Goal: Navigation & Orientation: Find specific page/section

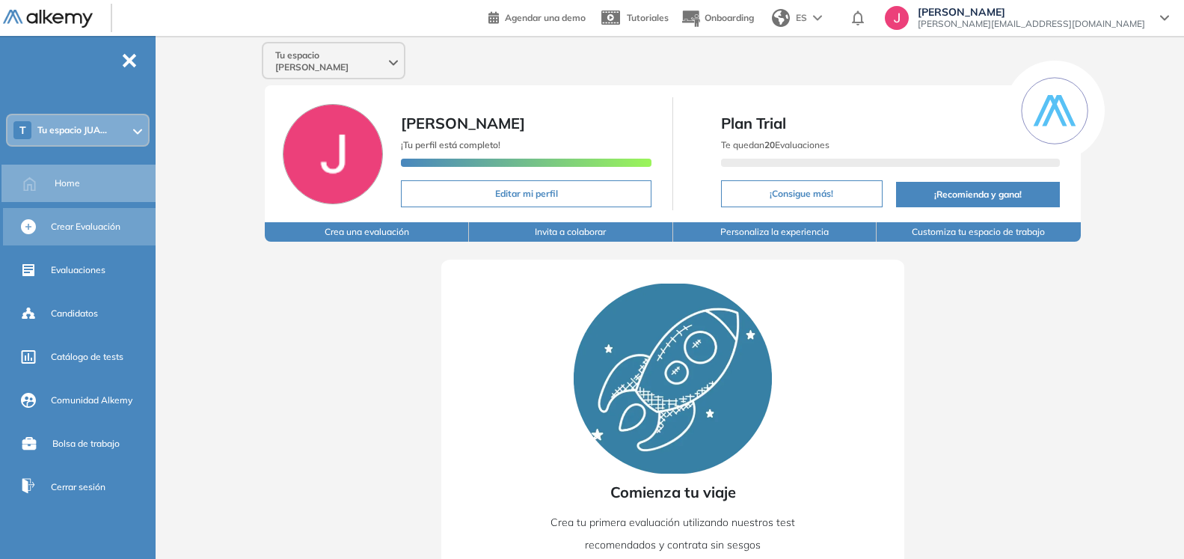
click at [65, 218] on div "Crear Evaluación" at bounding box center [102, 226] width 102 height 25
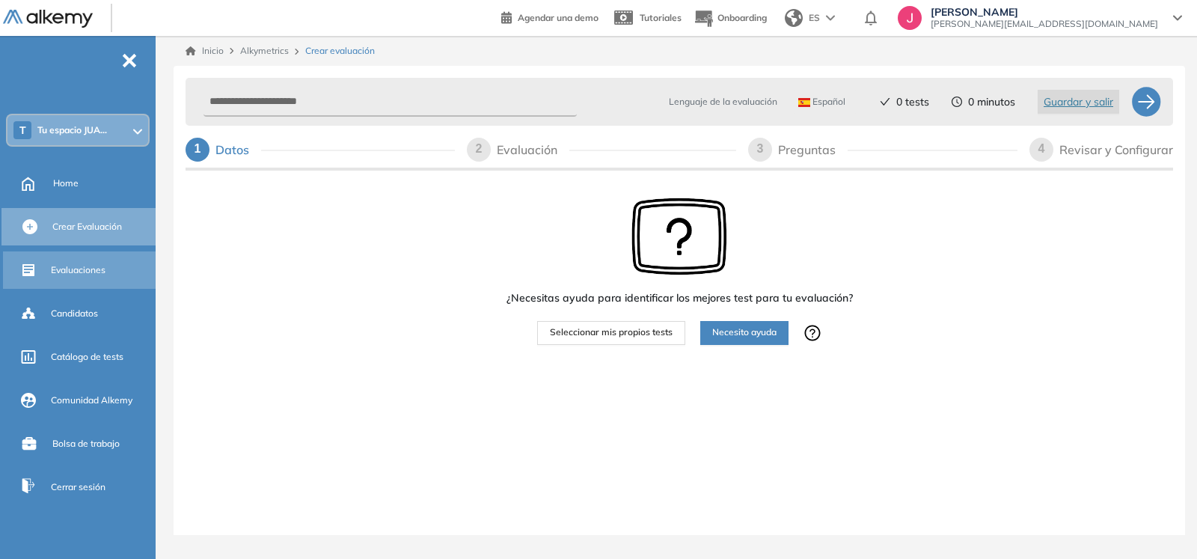
click at [62, 267] on span "Evaluaciones" at bounding box center [78, 269] width 55 height 13
click at [767, 19] on span "Onboarding" at bounding box center [741, 17] width 49 height 11
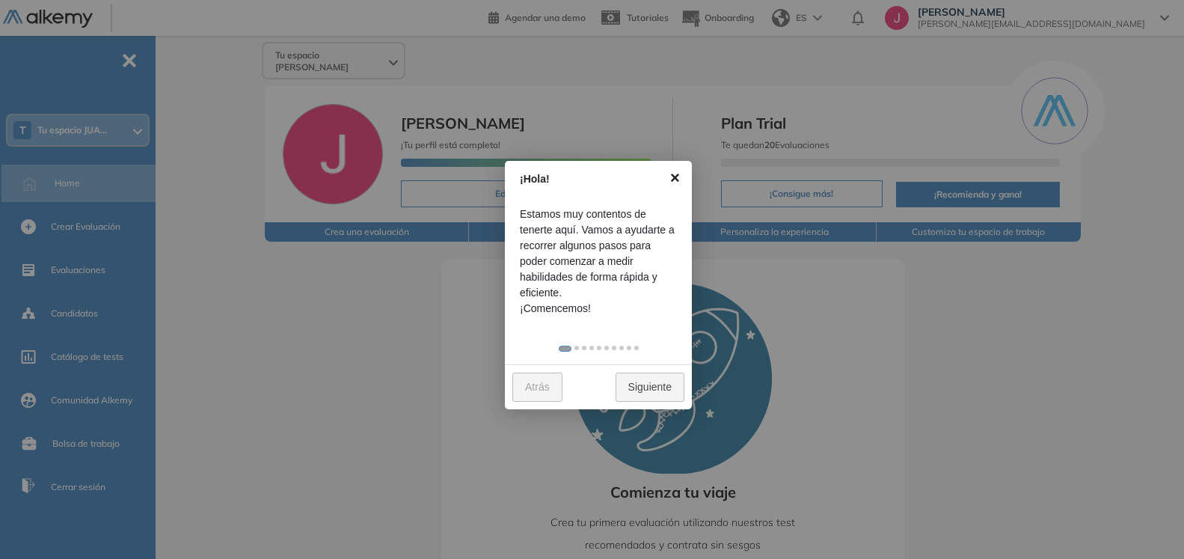
click at [681, 178] on link "×" at bounding box center [675, 178] width 34 height 34
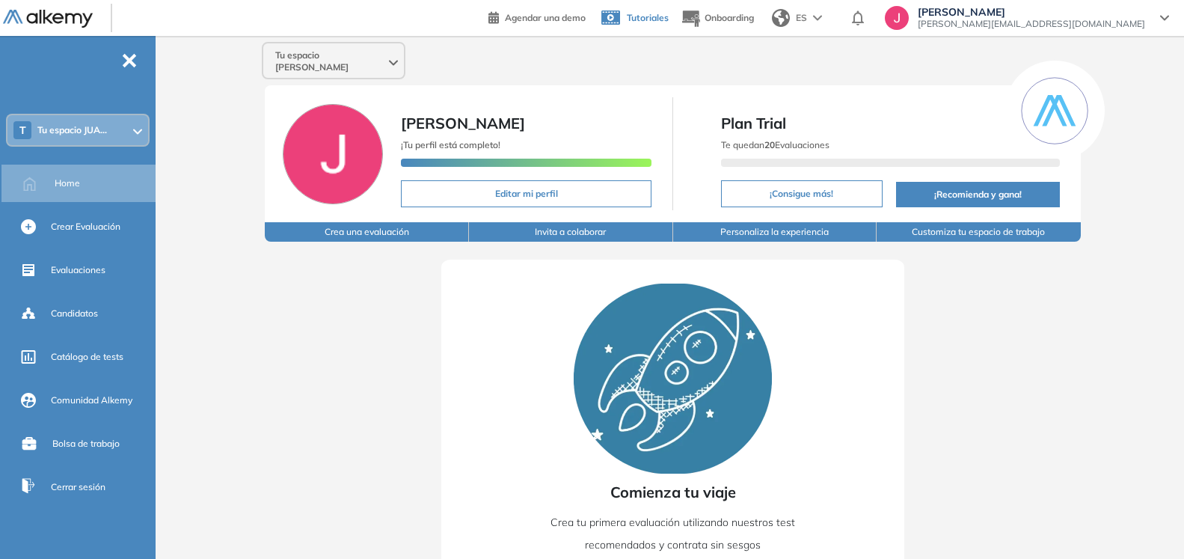
click at [669, 20] on link "Tutoriales" at bounding box center [633, 18] width 71 height 39
click at [586, 16] on span "Agendar una demo" at bounding box center [545, 17] width 81 height 11
click at [669, 13] on span "Tutoriales" at bounding box center [648, 17] width 42 height 11
click at [586, 19] on span "Agendar una demo" at bounding box center [545, 17] width 81 height 11
click at [138, 135] on div at bounding box center [137, 130] width 9 height 12
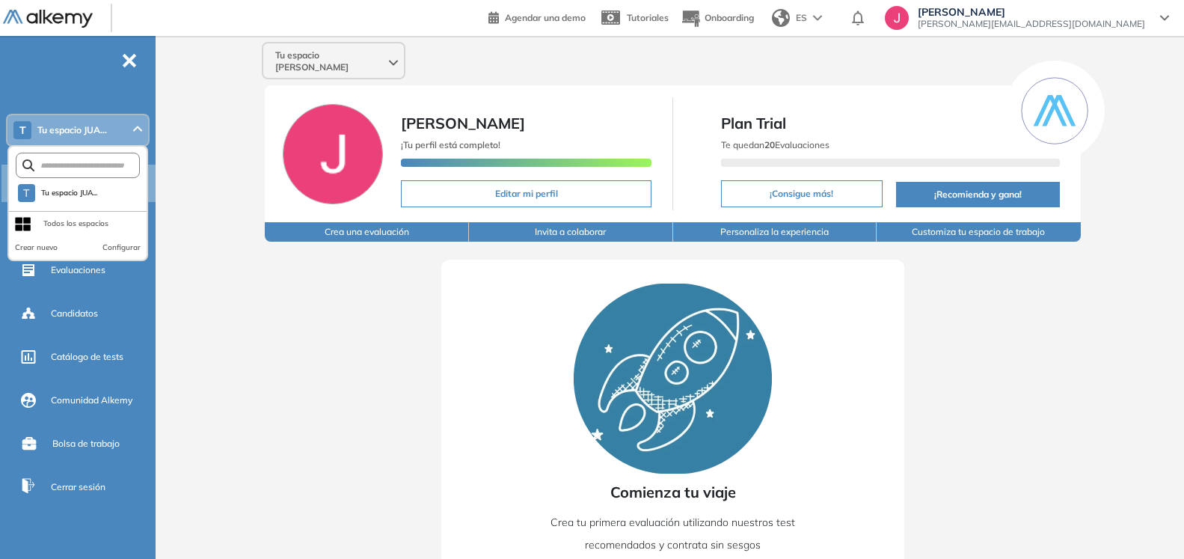
click at [138, 135] on div at bounding box center [137, 130] width 9 height 12
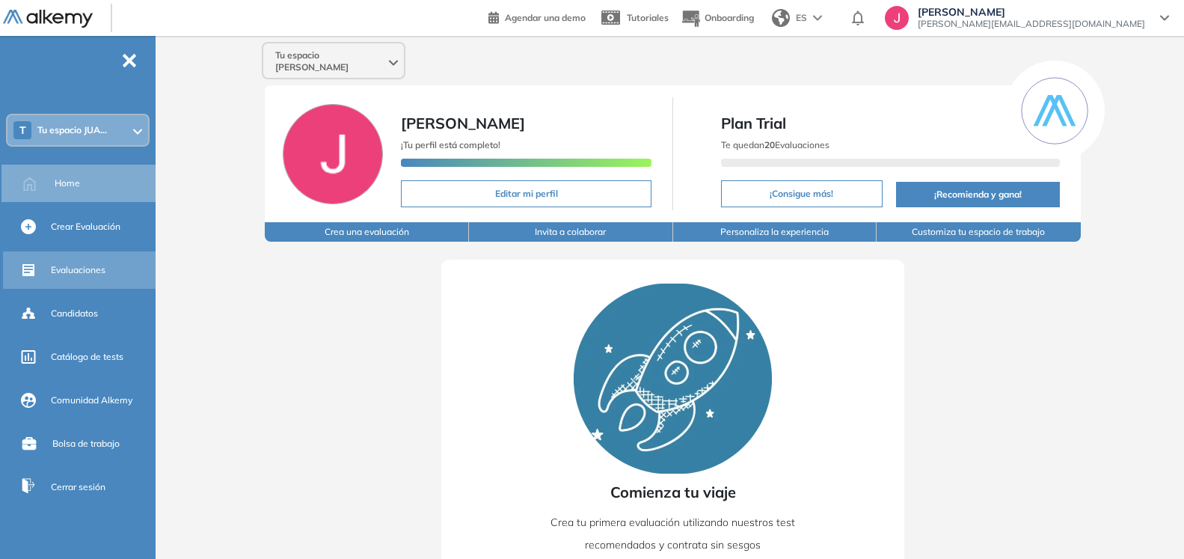
click at [78, 266] on span "Evaluaciones" at bounding box center [78, 269] width 55 height 13
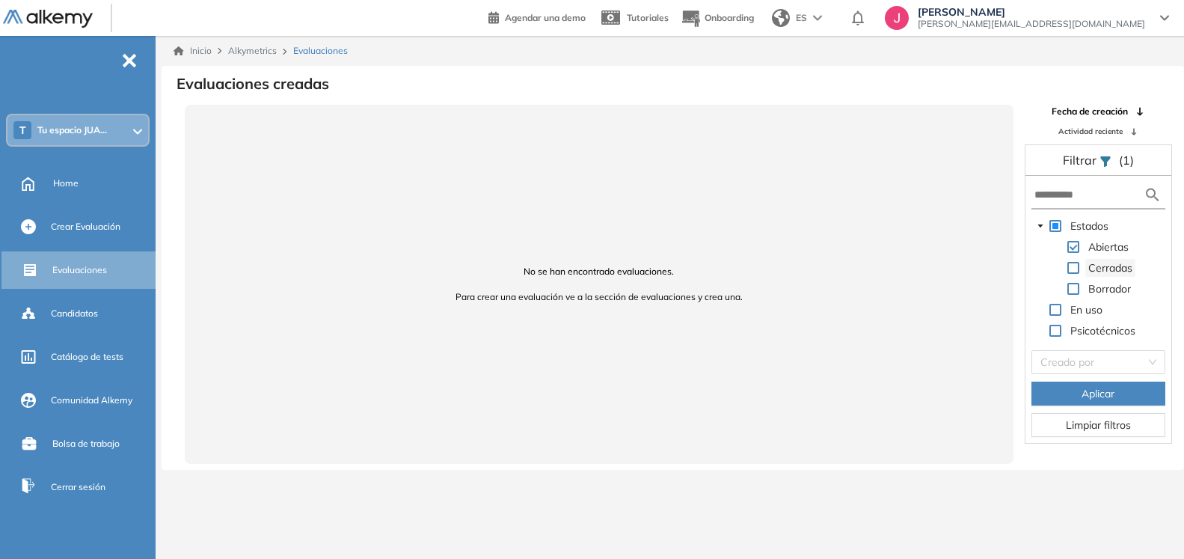
click at [1103, 267] on span "Cerradas" at bounding box center [1110, 267] width 44 height 13
click at [1104, 287] on span "Borrador" at bounding box center [1109, 288] width 43 height 13
click at [1075, 290] on span at bounding box center [1073, 289] width 12 height 12
click at [1071, 269] on span at bounding box center [1073, 268] width 12 height 12
click at [1052, 308] on span at bounding box center [1055, 310] width 12 height 12
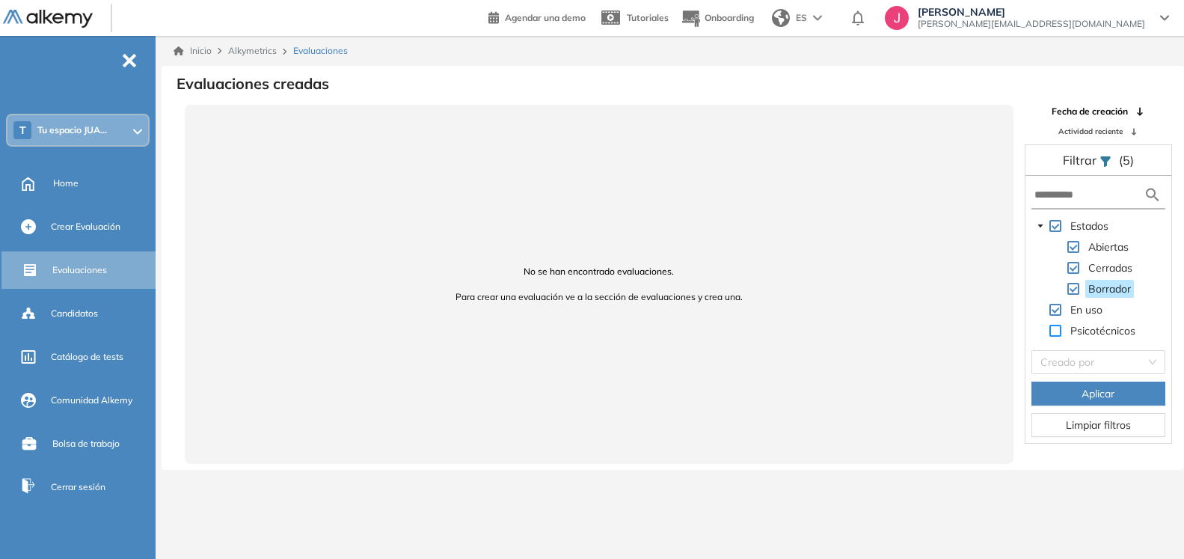
click at [1056, 330] on span at bounding box center [1055, 331] width 12 height 12
click at [1168, 8] on div "JUAN MARIA DEMATTEIS juanmaria.dematteis@bbva.com" at bounding box center [1027, 18] width 284 height 24
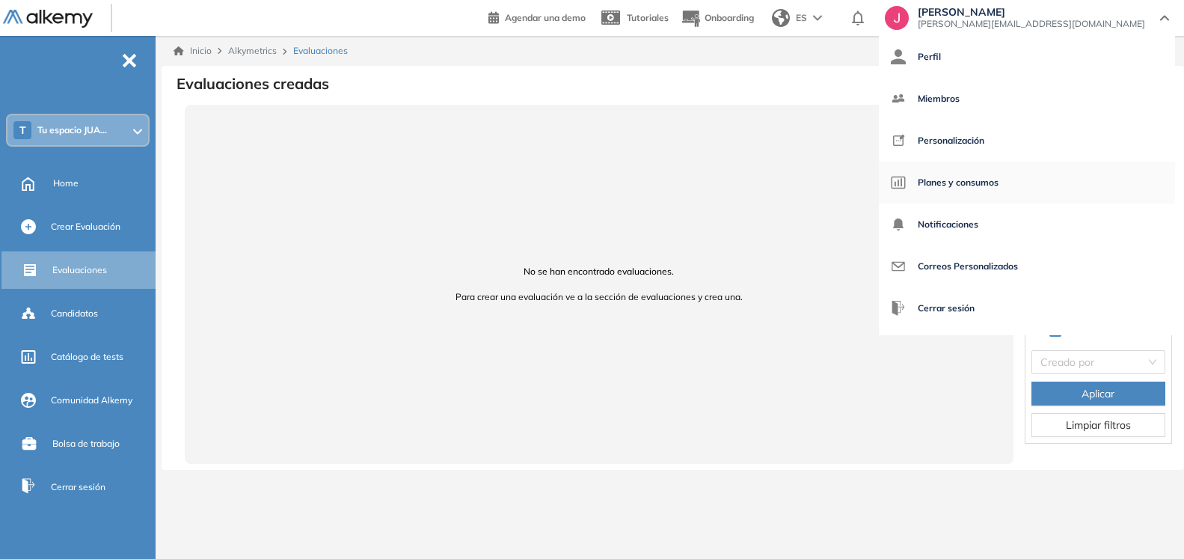
click at [999, 186] on span "Planes y consumos" at bounding box center [958, 183] width 81 height 36
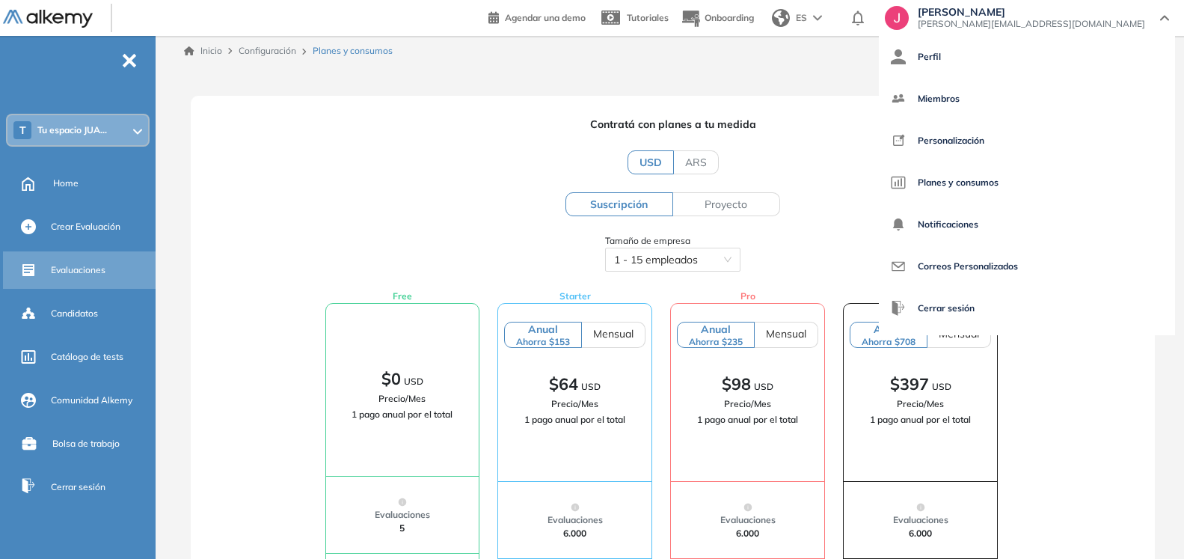
click at [65, 277] on div "Evaluaciones" at bounding box center [102, 269] width 102 height 25
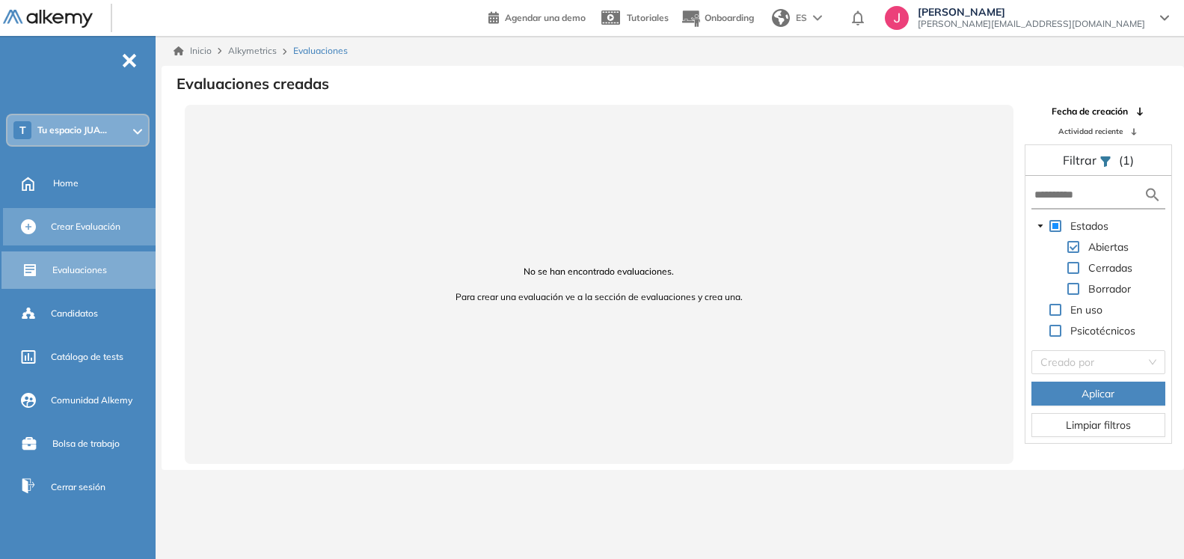
click at [57, 224] on span "Crear Evaluación" at bounding box center [86, 226] width 70 height 13
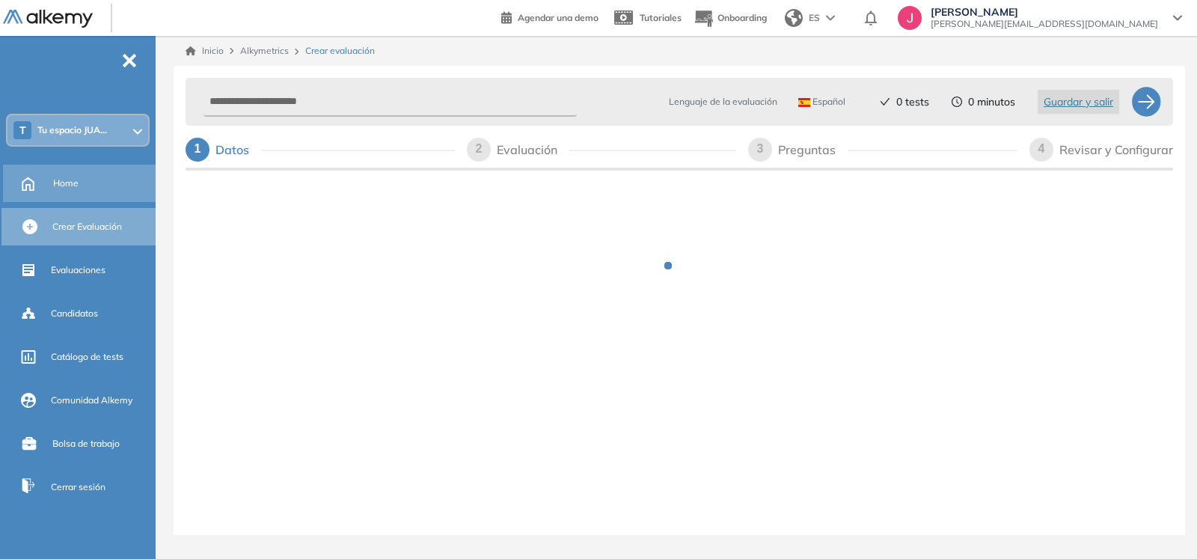
click at [58, 190] on div "Home" at bounding box center [102, 183] width 99 height 25
